Goal: Find specific page/section: Find specific page/section

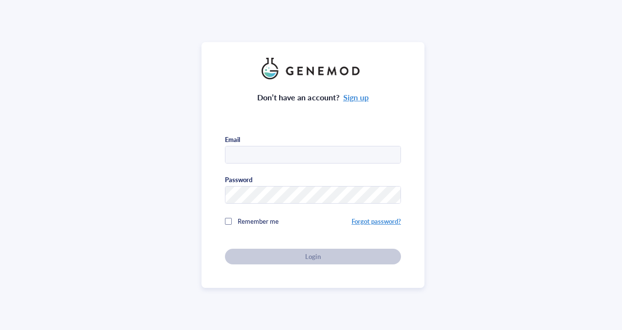
click at [4, 109] on div "Don’t have an account? Sign up Email Password Remember me Forgot password? Login" at bounding box center [313, 165] width 626 height 330
type input "[EMAIL_ADDRESS][DOMAIN_NAME]"
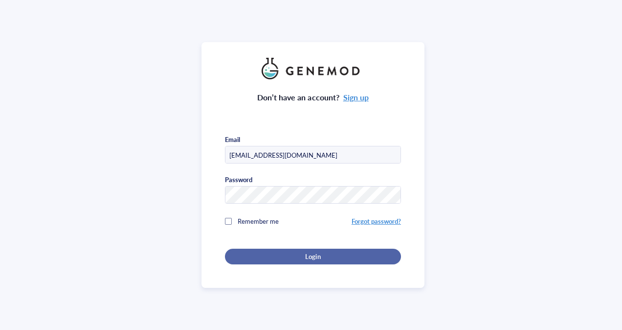
click at [310, 260] on button "Login" at bounding box center [313, 257] width 176 height 16
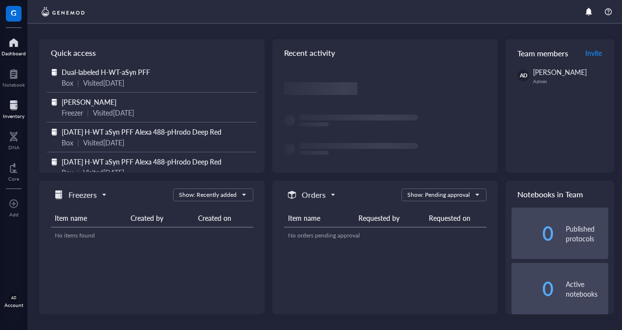
click at [15, 109] on div at bounding box center [14, 105] width 22 height 16
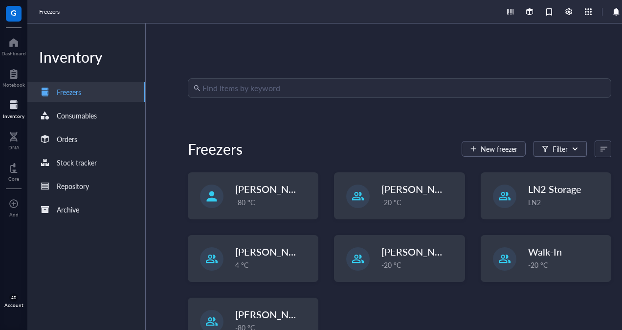
click at [248, 87] on input "search" at bounding box center [404, 88] width 403 height 19
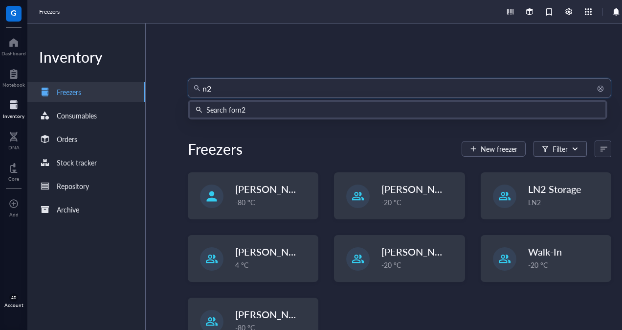
type input "n27"
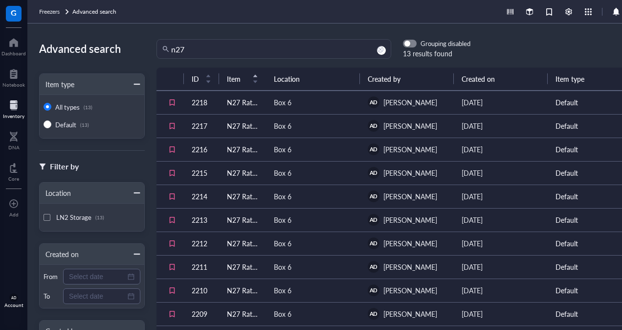
click at [277, 104] on div "Box 6" at bounding box center [283, 102] width 18 height 11
click at [231, 105] on td "N27 Rat Dopaminergic Cell - P1 - Waleed Minzal" at bounding box center [242, 102] width 47 height 23
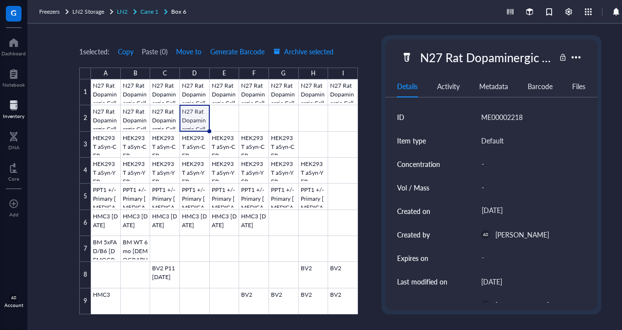
click at [152, 12] on span "Cane 1" at bounding box center [149, 11] width 18 height 8
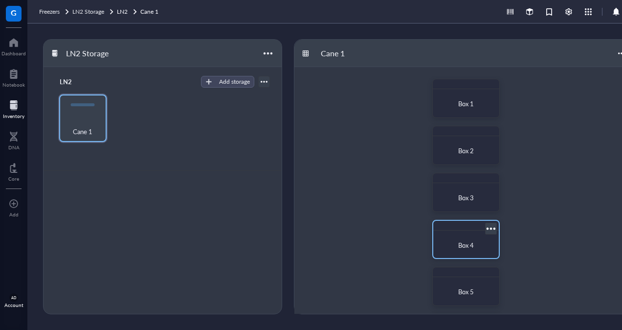
click at [473, 234] on div "Box 4" at bounding box center [467, 239] width 68 height 39
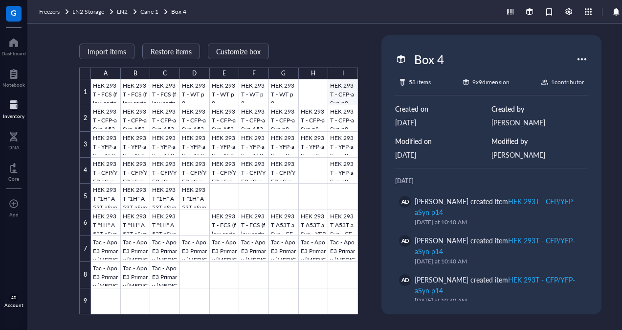
click at [344, 95] on div at bounding box center [224, 196] width 267 height 235
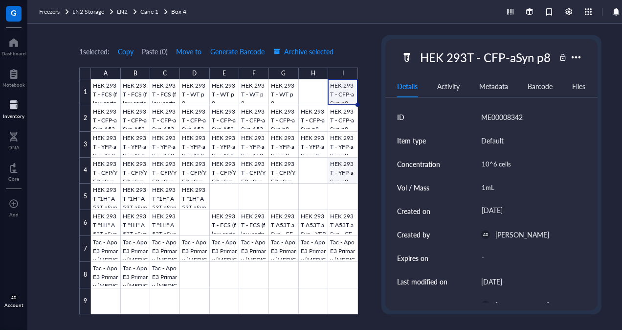
click at [345, 174] on div at bounding box center [224, 196] width 267 height 235
click at [290, 95] on div at bounding box center [224, 196] width 267 height 235
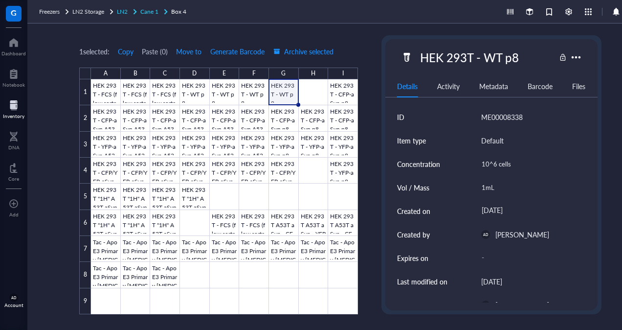
click at [150, 13] on span "Cane 1" at bounding box center [149, 11] width 18 height 8
